Goal: Information Seeking & Learning: Learn about a topic

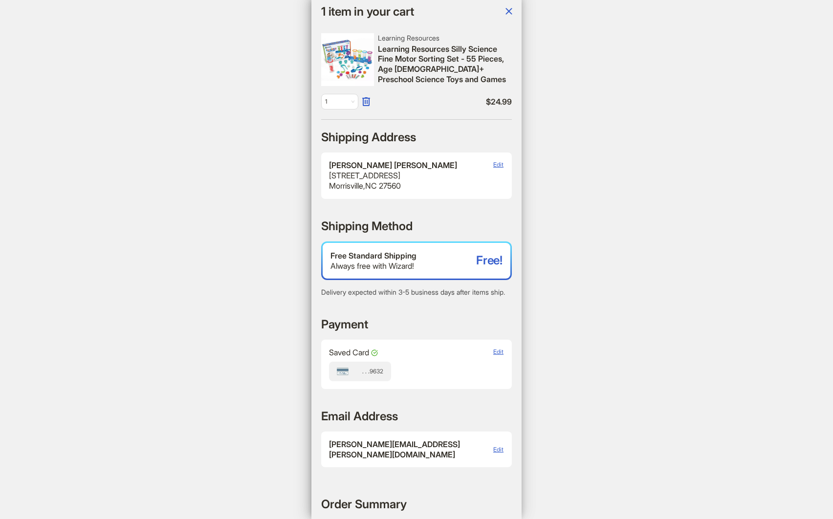
scroll to position [0, 955]
click at [511, 9] on icon "button" at bounding box center [509, 11] width 6 height 6
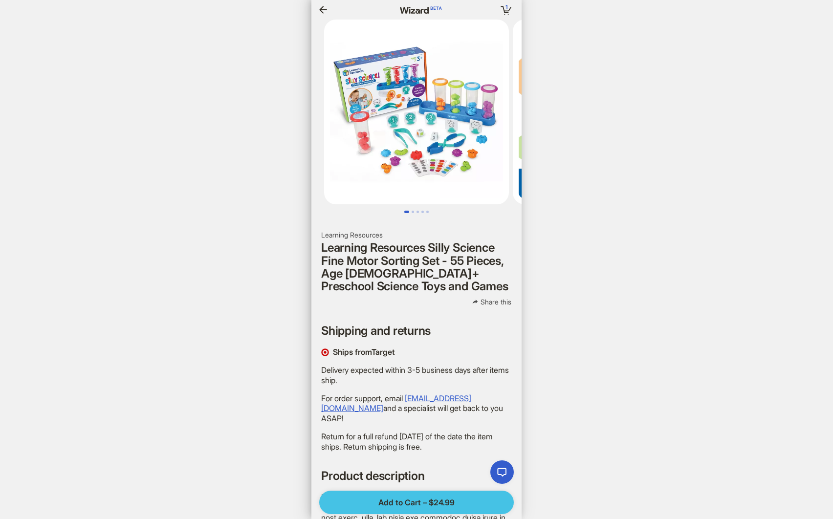
scroll to position [0, 1113]
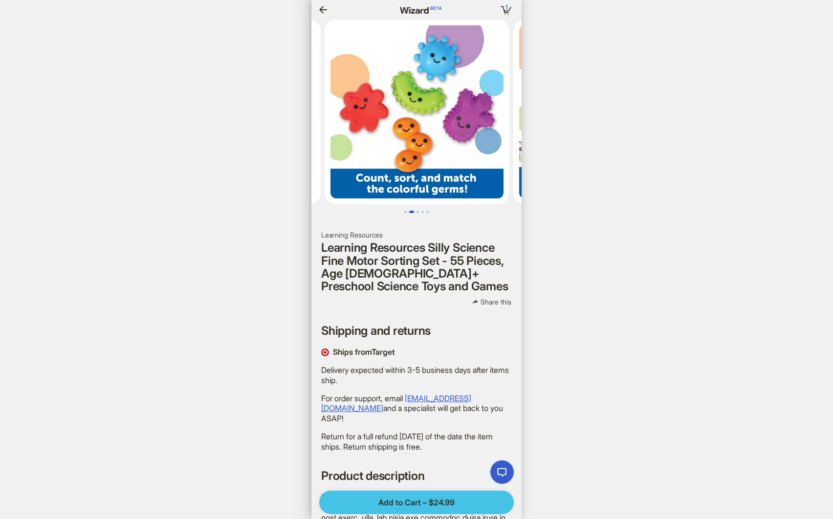
scroll to position [0, 189]
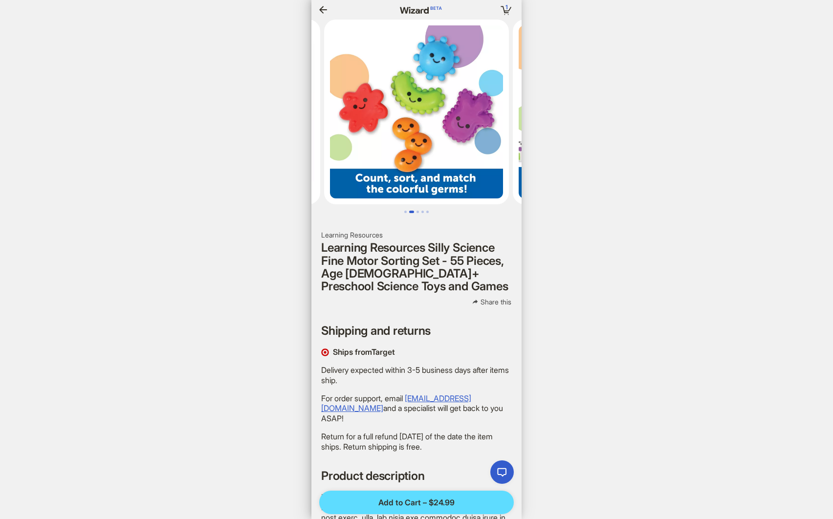
click at [327, 10] on icon "button" at bounding box center [323, 10] width 12 height 12
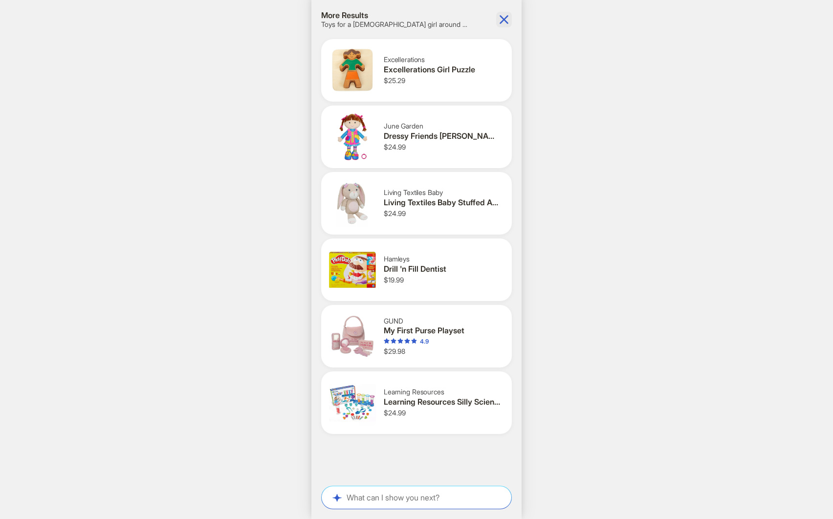
click at [505, 17] on icon "button" at bounding box center [504, 20] width 16 height 16
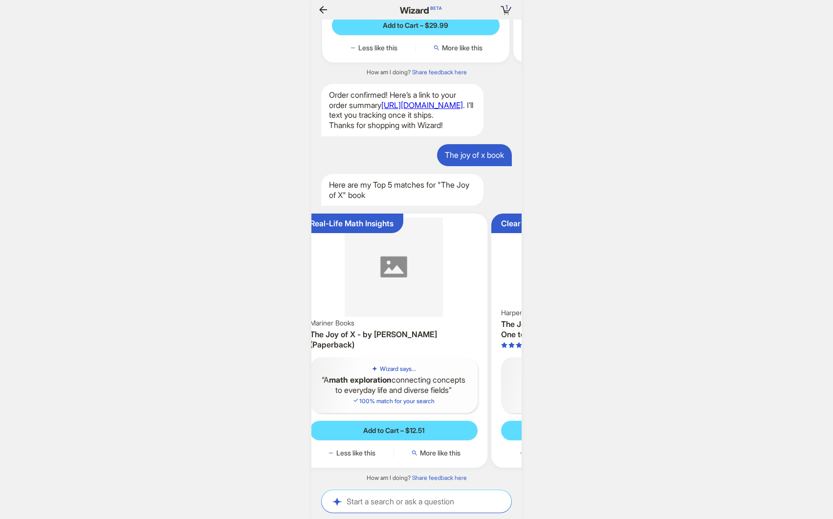
scroll to position [0, 52]
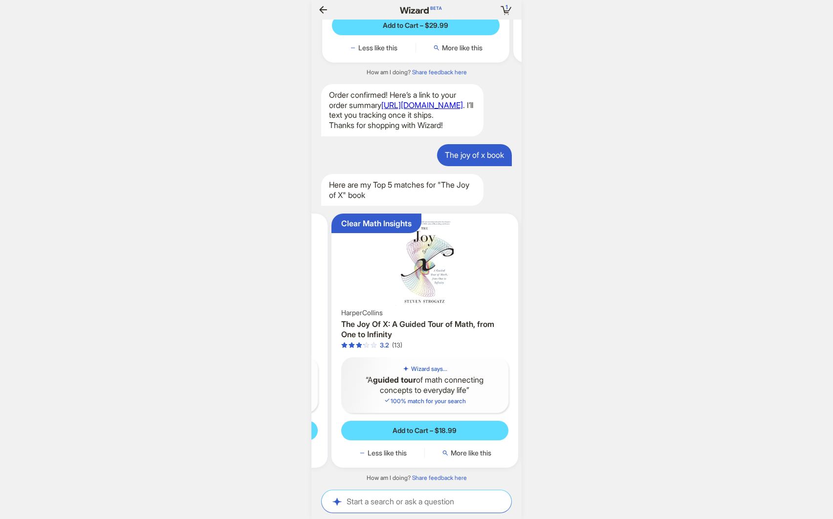
scroll to position [0, 321]
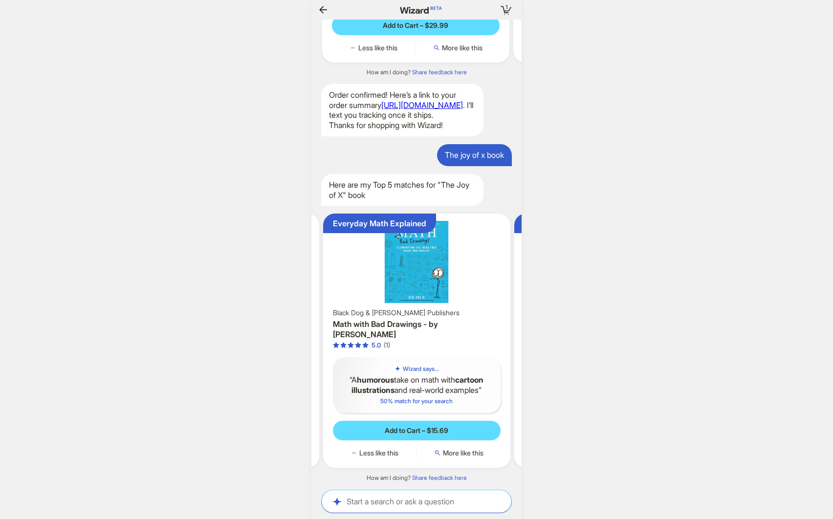
click at [458, 272] on img at bounding box center [416, 262] width 179 height 88
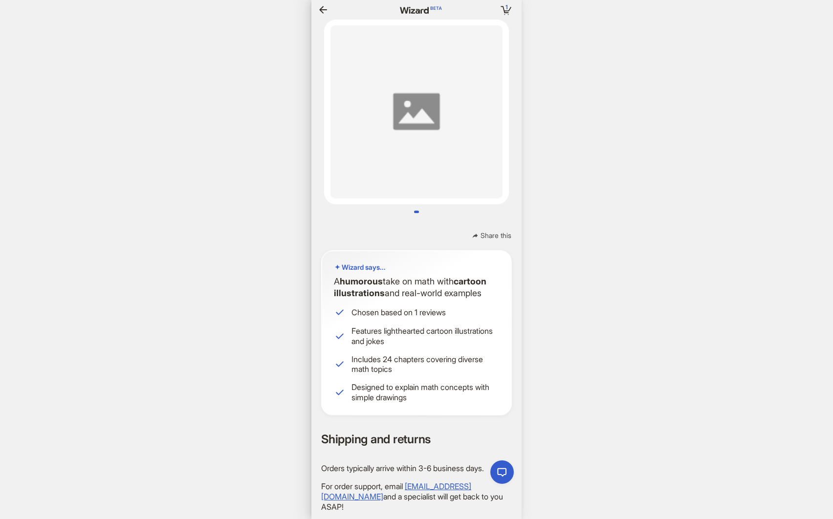
click at [323, 10] on icon "button" at bounding box center [323, 10] width 12 height 12
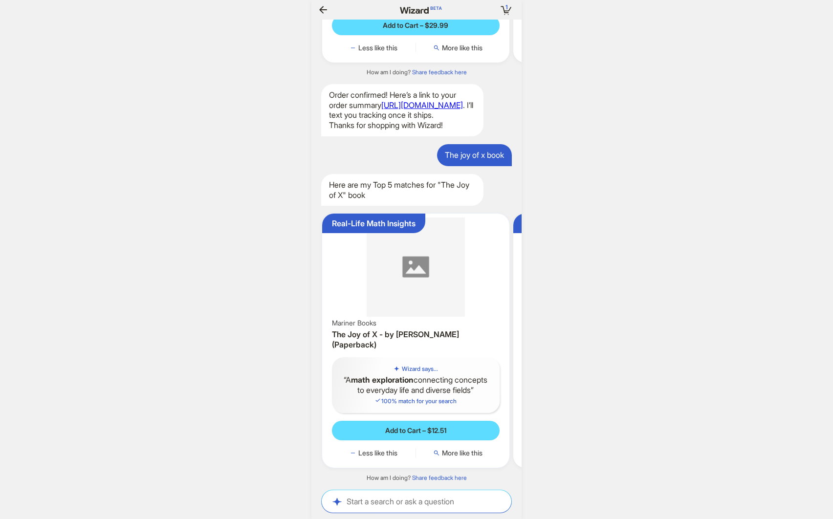
click at [449, 341] on div "Real-Life Math Insights Mariner Books The Joy of X - by [PERSON_NAME] (Paperbac…" at bounding box center [415, 341] width 187 height 254
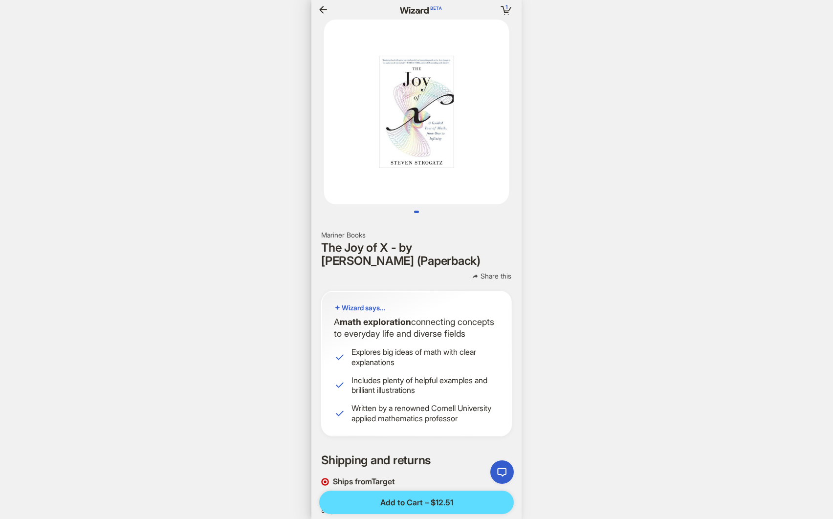
click at [326, 5] on icon "button" at bounding box center [323, 10] width 12 height 12
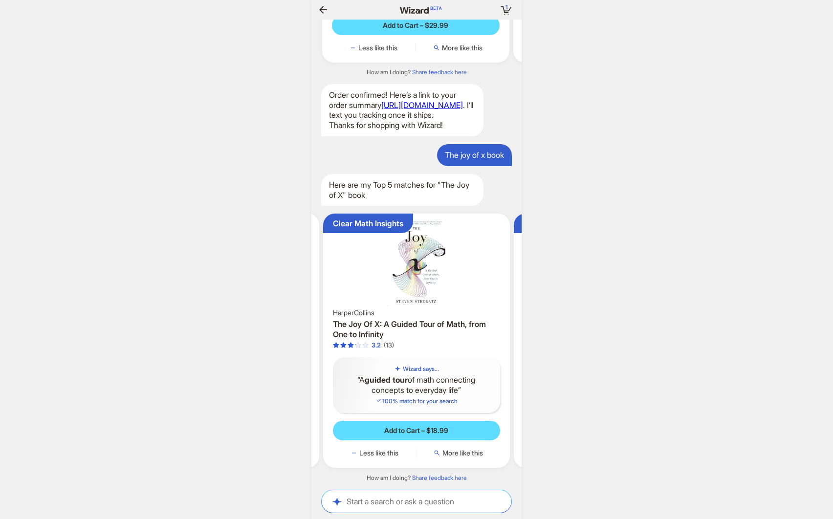
click at [415, 344] on div "3.2 (13)" at bounding box center [417, 345] width 168 height 8
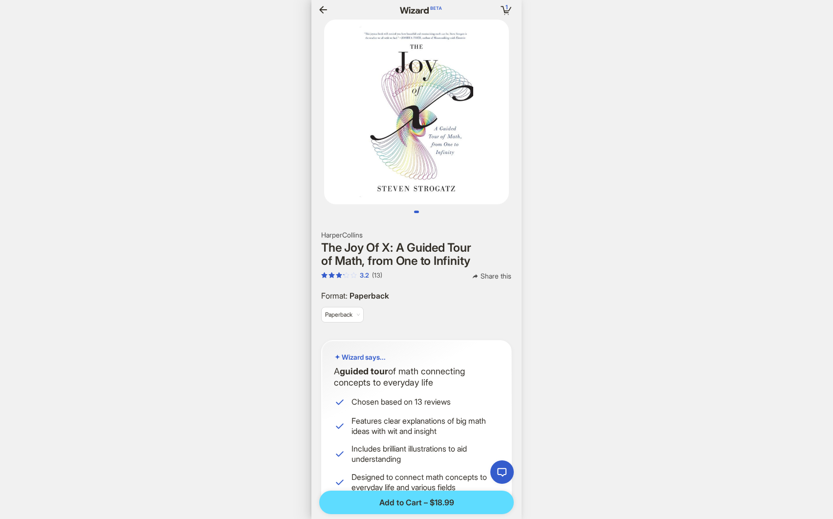
click at [318, 4] on icon "button" at bounding box center [323, 10] width 12 height 12
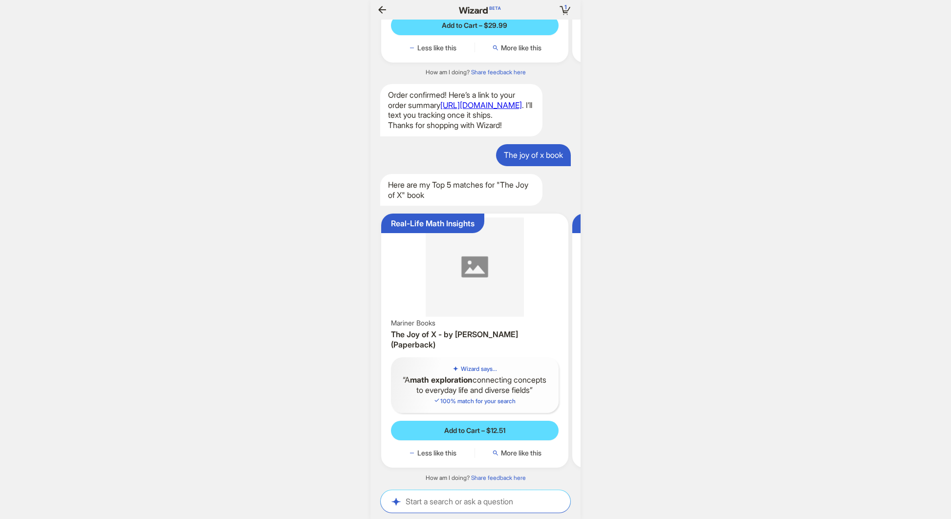
scroll to position [0, 1072]
